Goal: Information Seeking & Learning: Learn about a topic

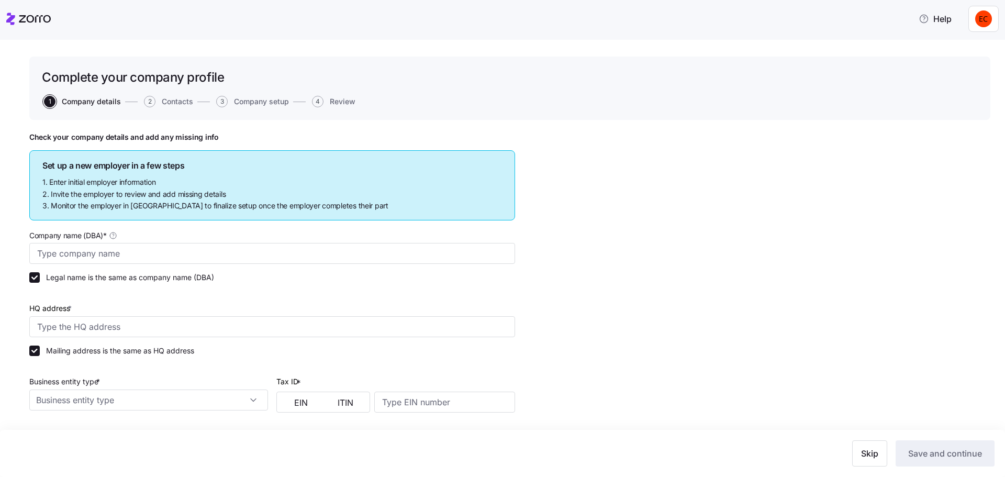
type input "Allegeant LLC"
type input "[STREET_ADDRESS]"
type input "640955384"
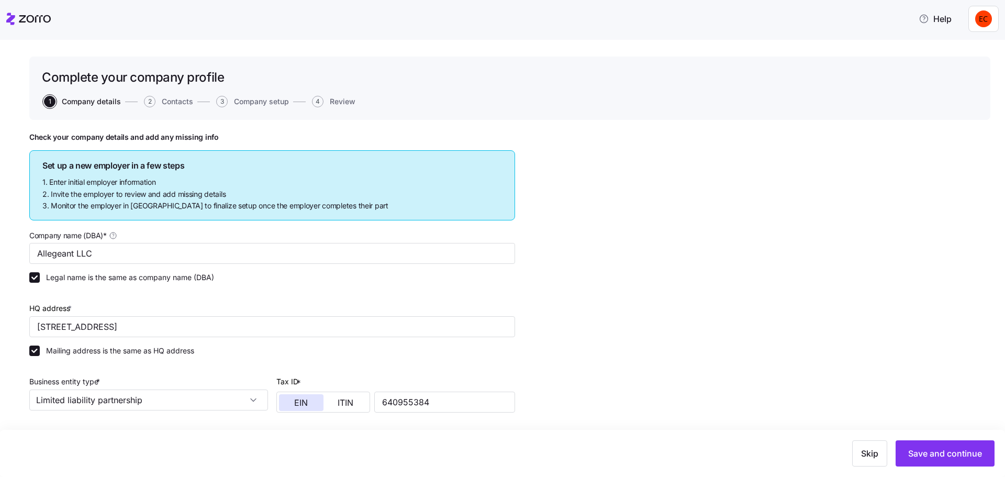
type input "Limited liability partnership"
type input "52512 - Health and Welfare Funds"
click at [13, 18] on icon at bounding box center [10, 19] width 9 height 12
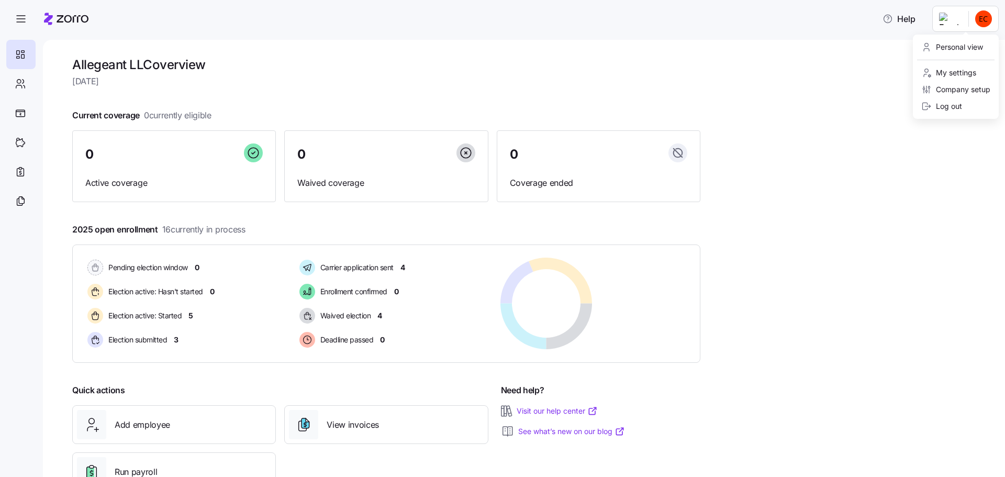
click at [947, 19] on html "Help Allegeant LLC overview [DATE] Current coverage 0 currently eligible 0 Acti…" at bounding box center [502, 235] width 1005 height 471
click at [957, 52] on div "Personal view" at bounding box center [953, 47] width 62 height 12
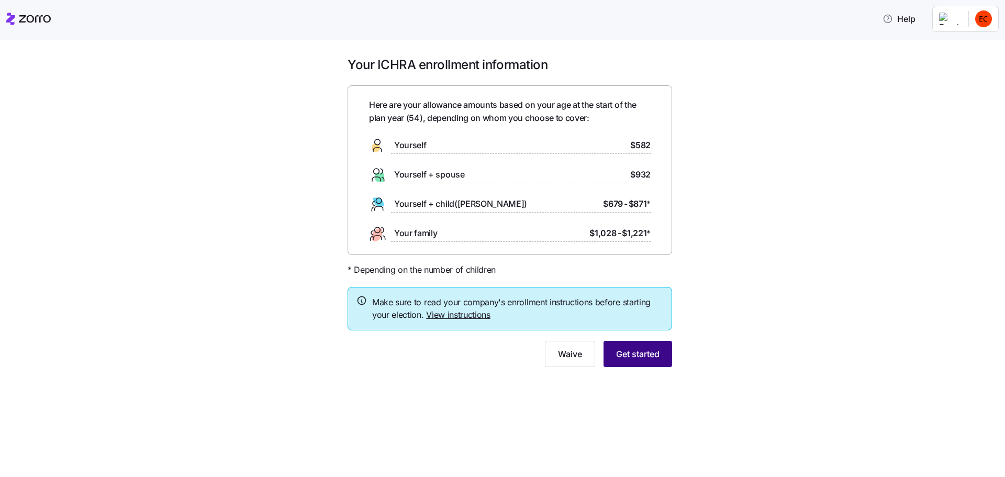
click at [639, 352] on span "Get started" at bounding box center [637, 354] width 43 height 13
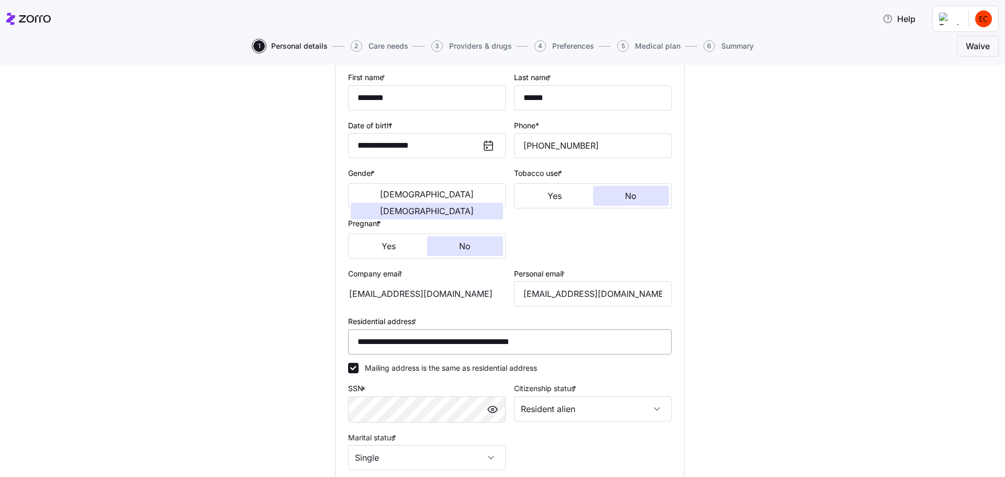
scroll to position [247, 0]
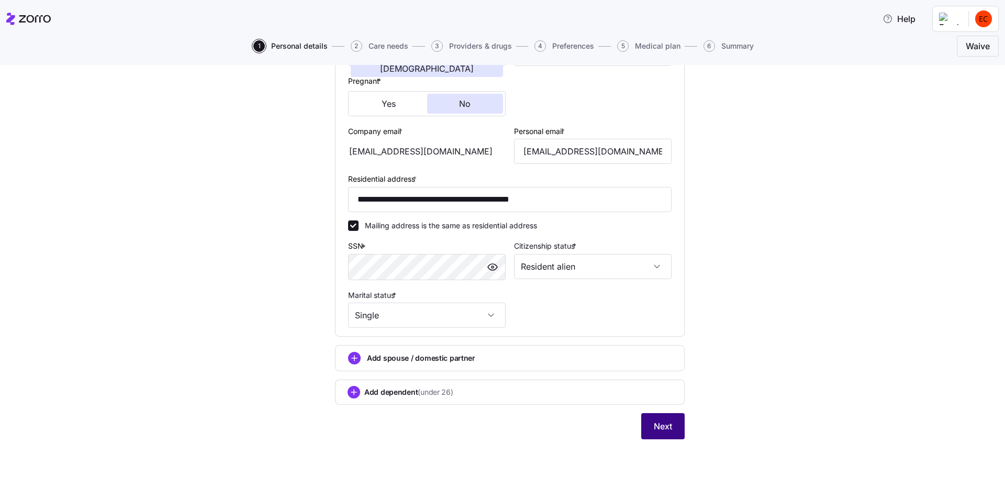
click at [665, 434] on button "Next" at bounding box center [662, 426] width 43 height 26
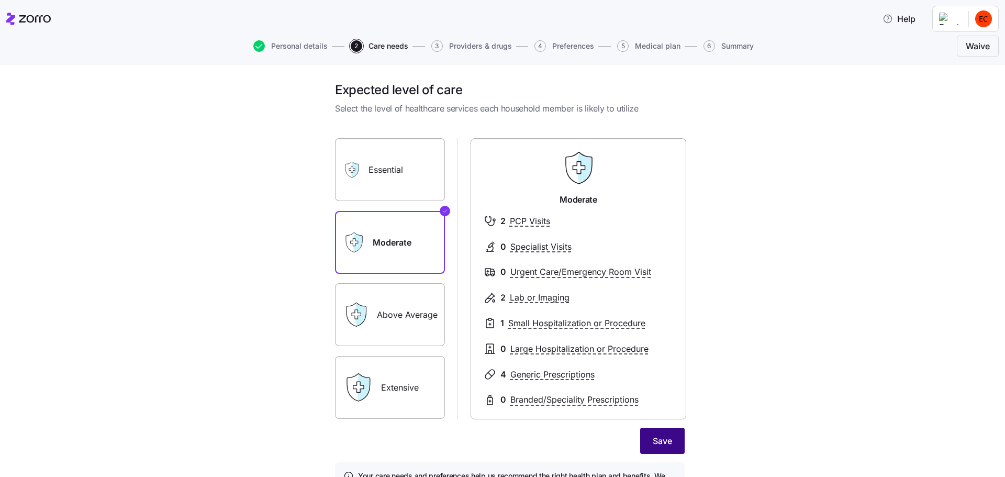
click at [667, 448] on button "Save" at bounding box center [662, 441] width 45 height 26
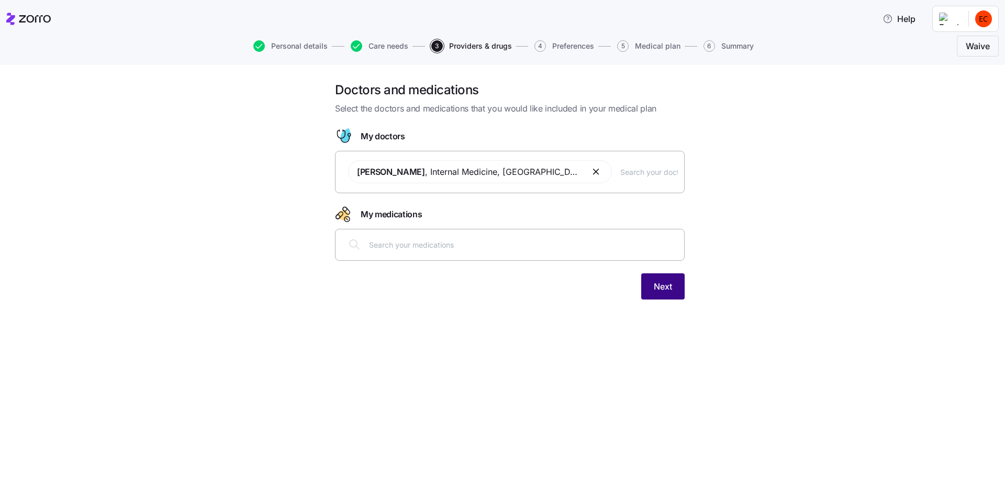
click at [662, 291] on span "Next" at bounding box center [663, 286] width 18 height 13
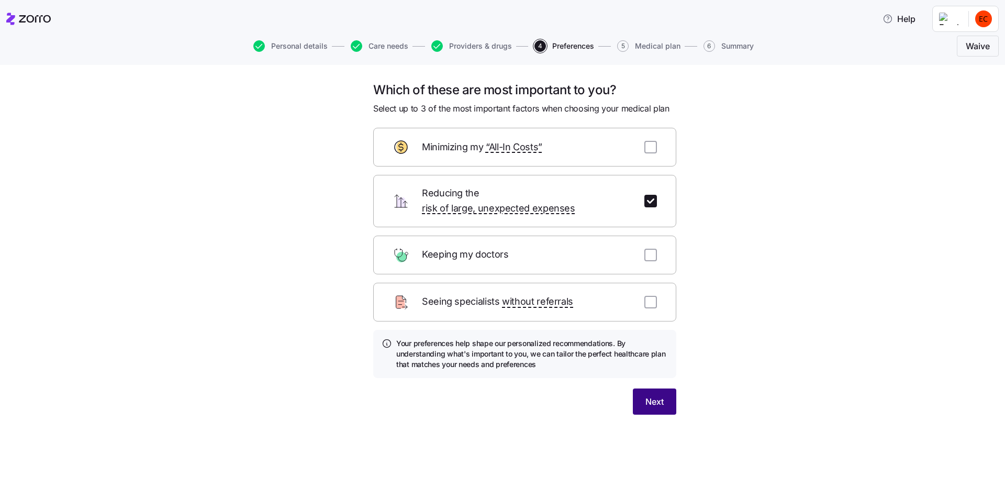
click at [655, 396] on button "Next" at bounding box center [654, 402] width 43 height 26
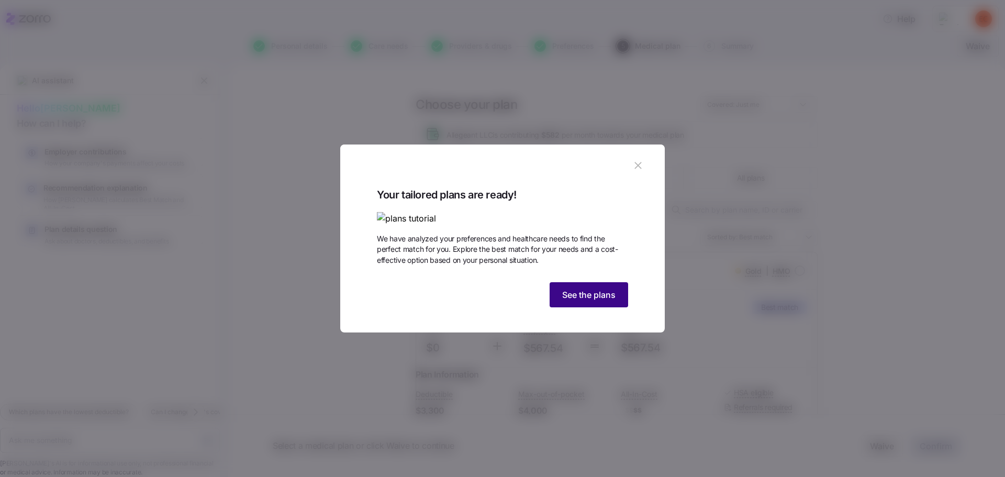
click at [586, 301] on span "See the plans" at bounding box center [588, 295] width 53 height 13
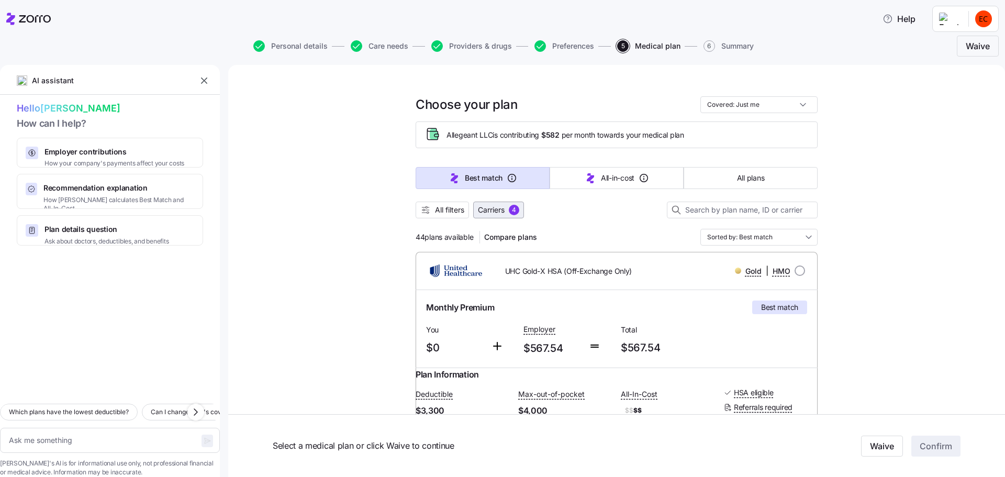
click at [493, 209] on span "Carriers" at bounding box center [491, 210] width 27 height 10
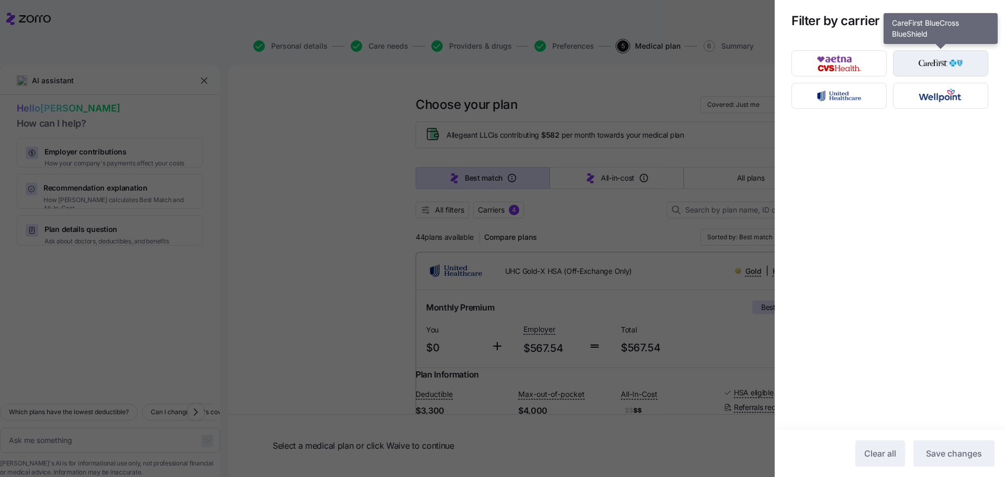
click at [923, 64] on img "button" at bounding box center [941, 63] width 77 height 21
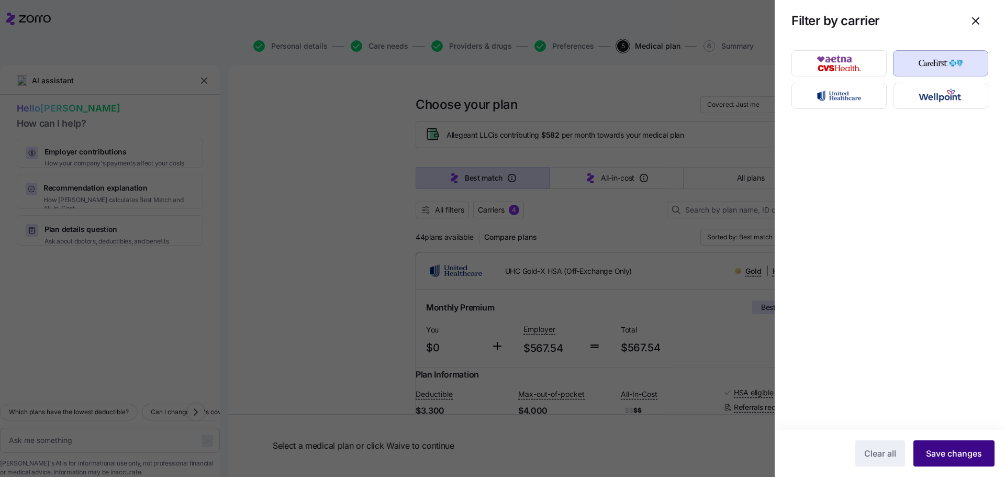
click at [955, 456] on span "Save changes" at bounding box center [954, 453] width 56 height 13
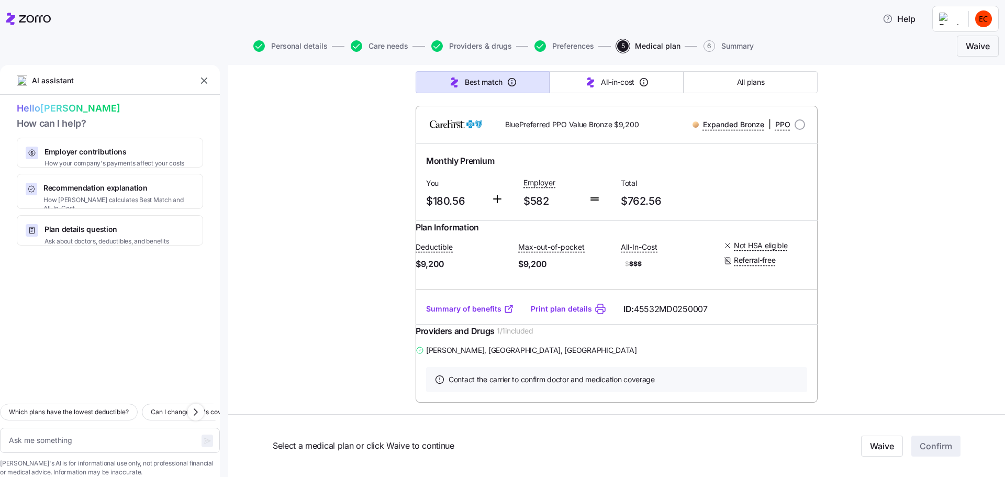
scroll to position [2985, 0]
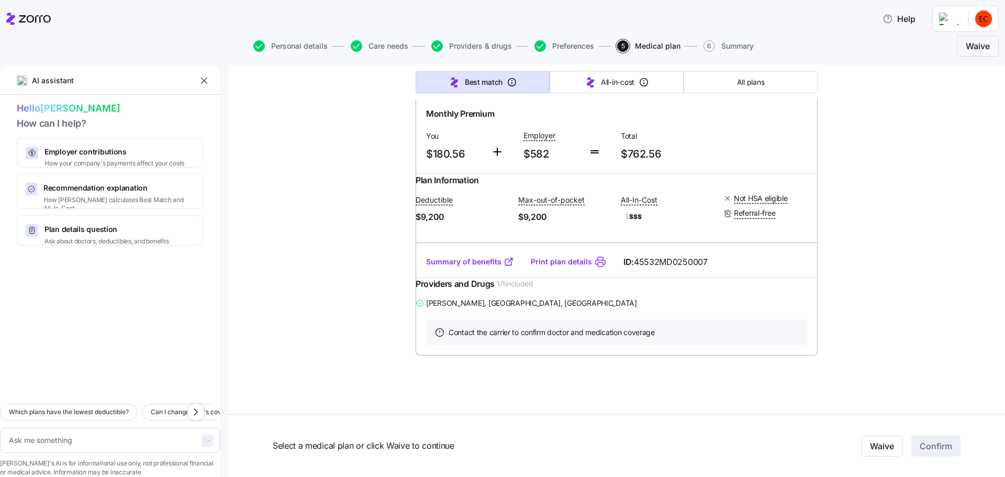
type textarea "x"
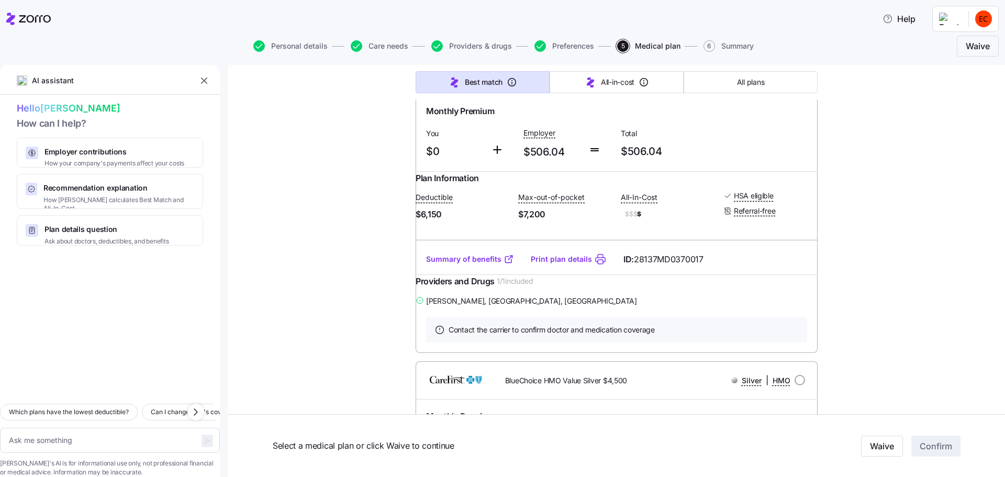
scroll to position [817, 0]
